Goal: Transaction & Acquisition: Purchase product/service

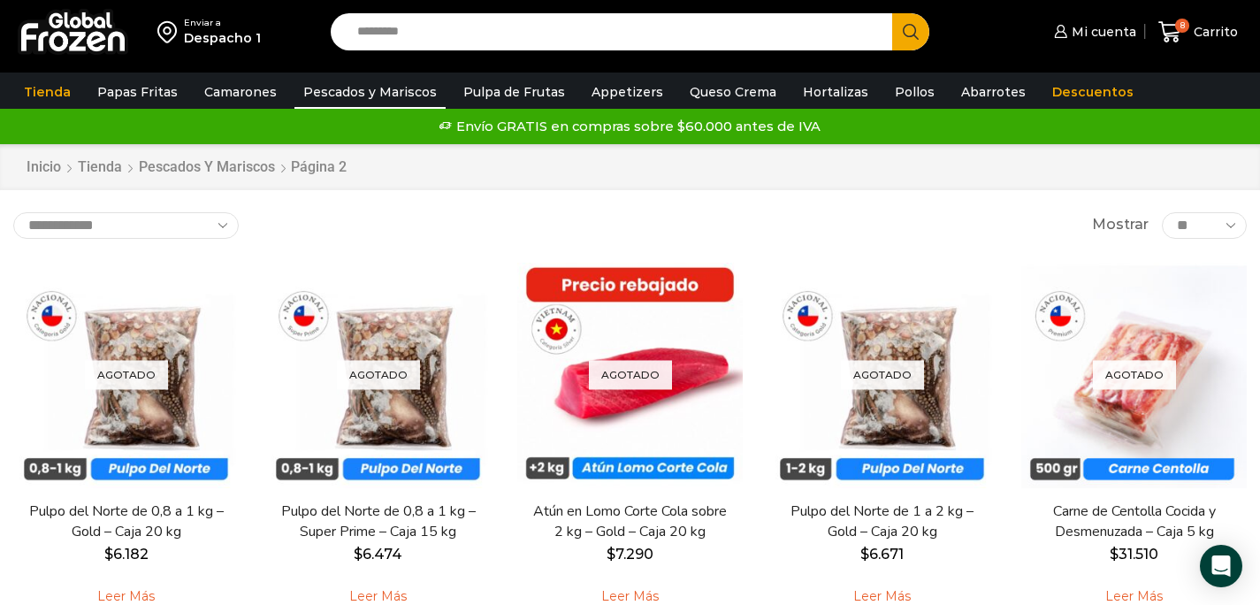
click at [123, 46] on img at bounding box center [73, 32] width 111 height 46
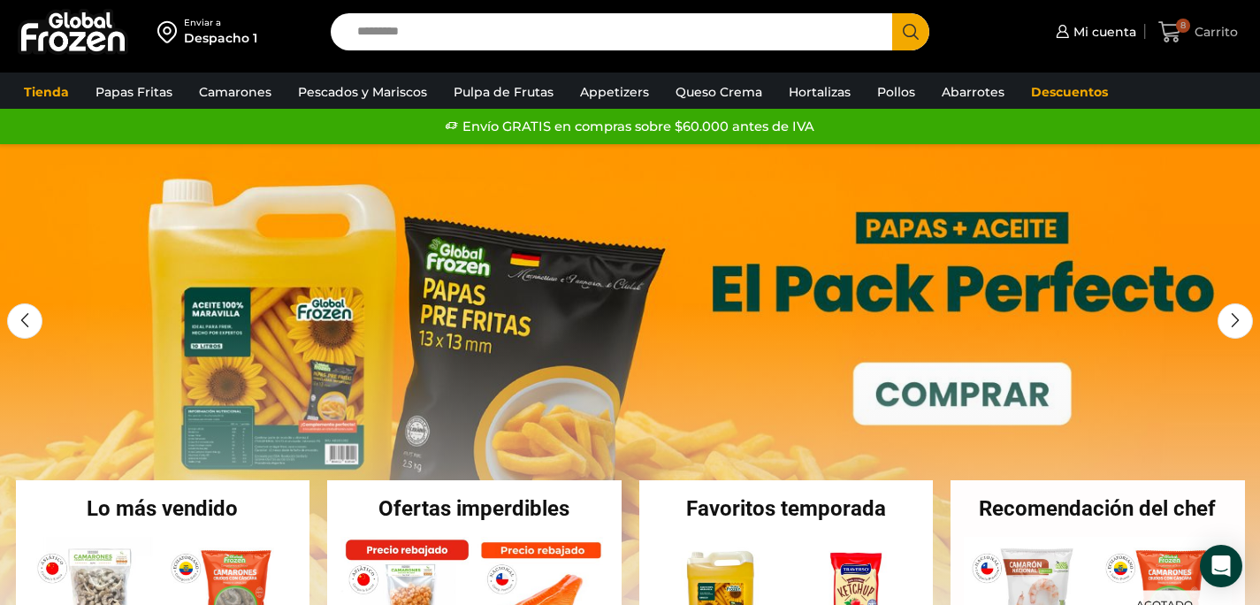
click at [1177, 38] on icon at bounding box center [1169, 31] width 23 height 21
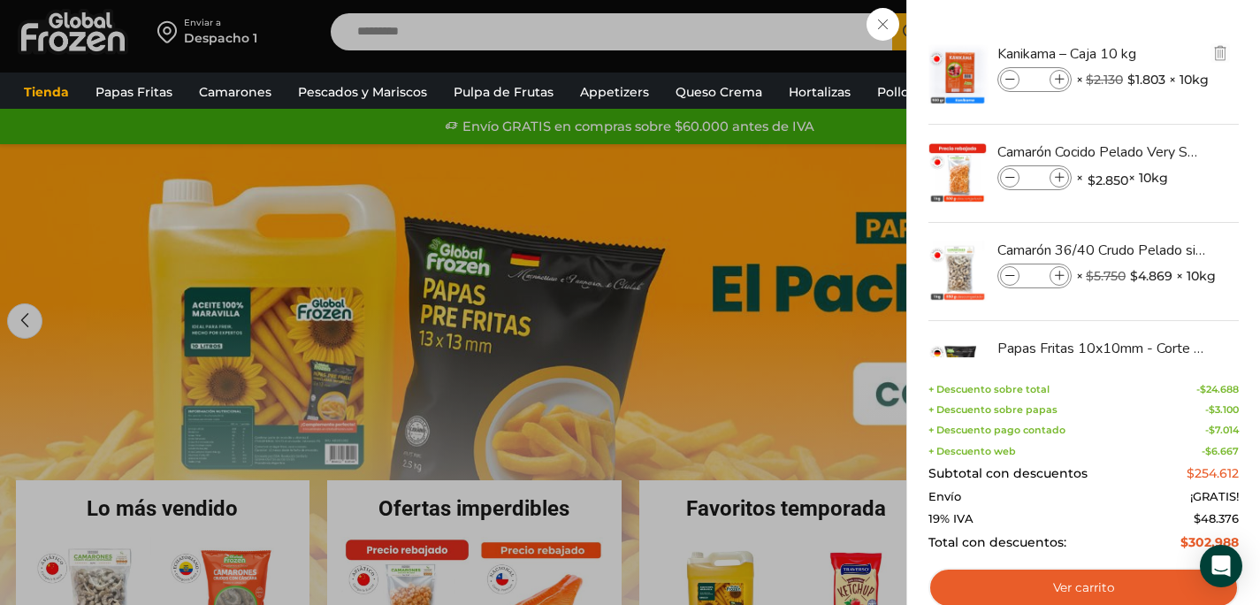
click at [1059, 80] on icon at bounding box center [1060, 80] width 10 height 10
type input "*"
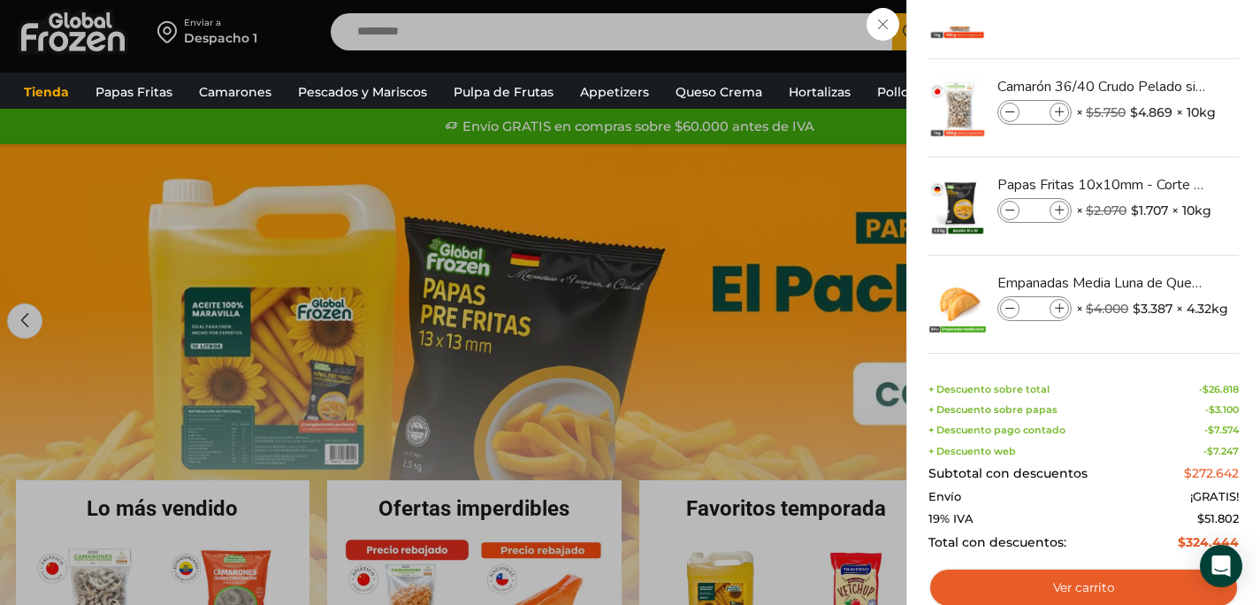
scroll to position [175, 0]
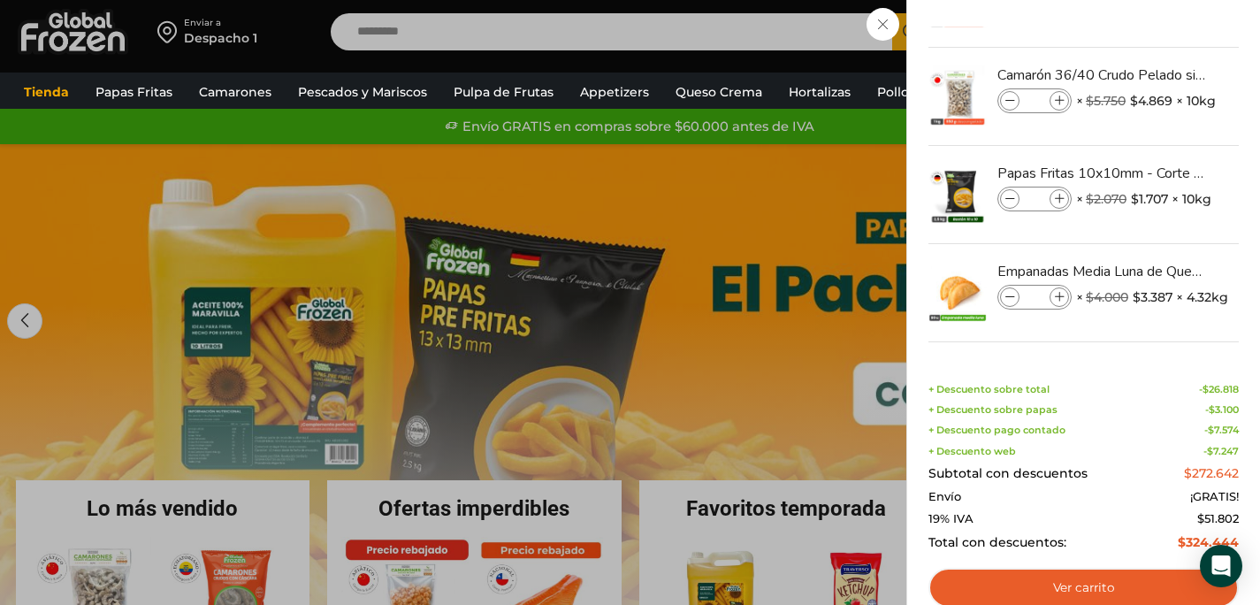
click at [1154, 22] on div "9 [GEOGRAPHIC_DATA] 9 9 Shopping Cart *" at bounding box center [1198, 32] width 88 height 42
